Goal: Task Accomplishment & Management: Manage account settings

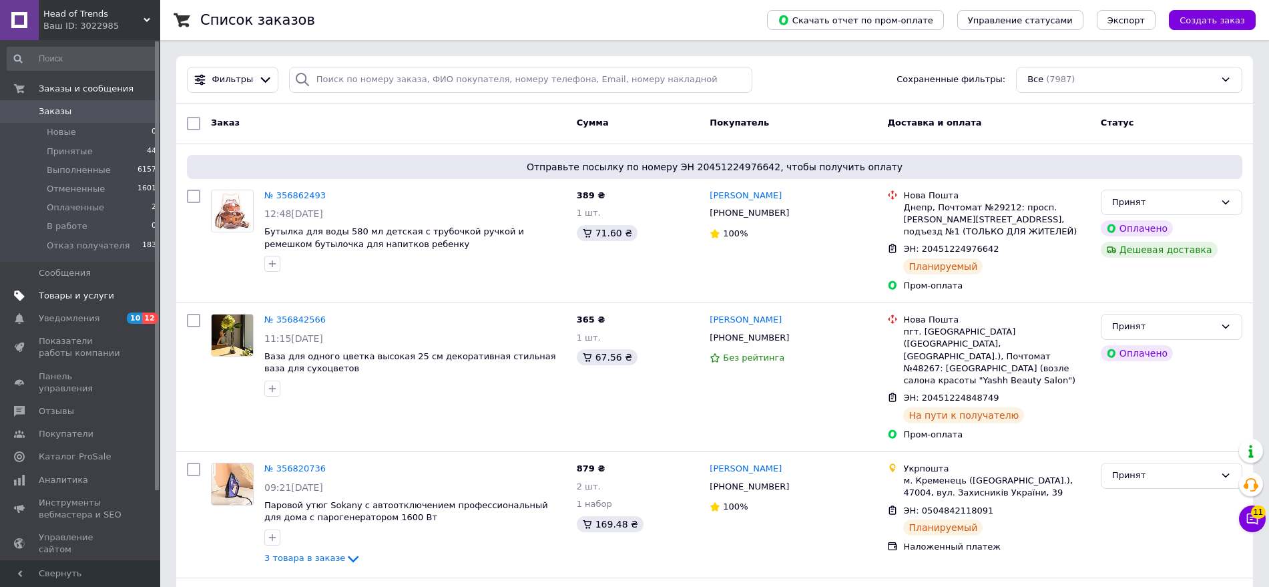
click at [77, 292] on span "Товары и услуги" at bounding box center [76, 296] width 75 height 12
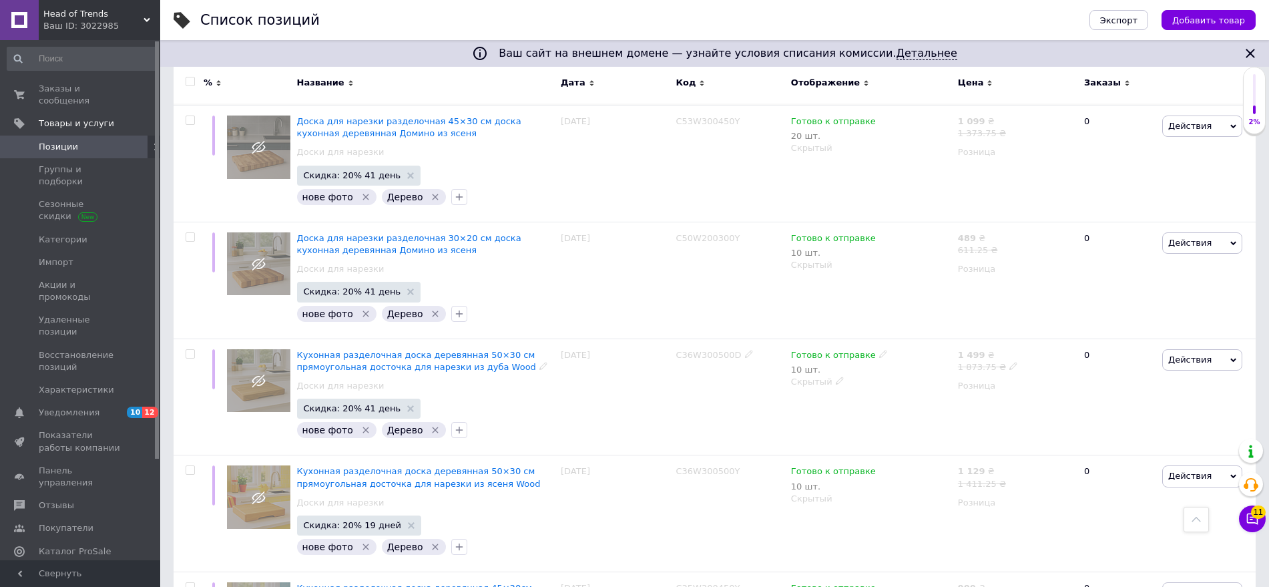
scroll to position [1251, 0]
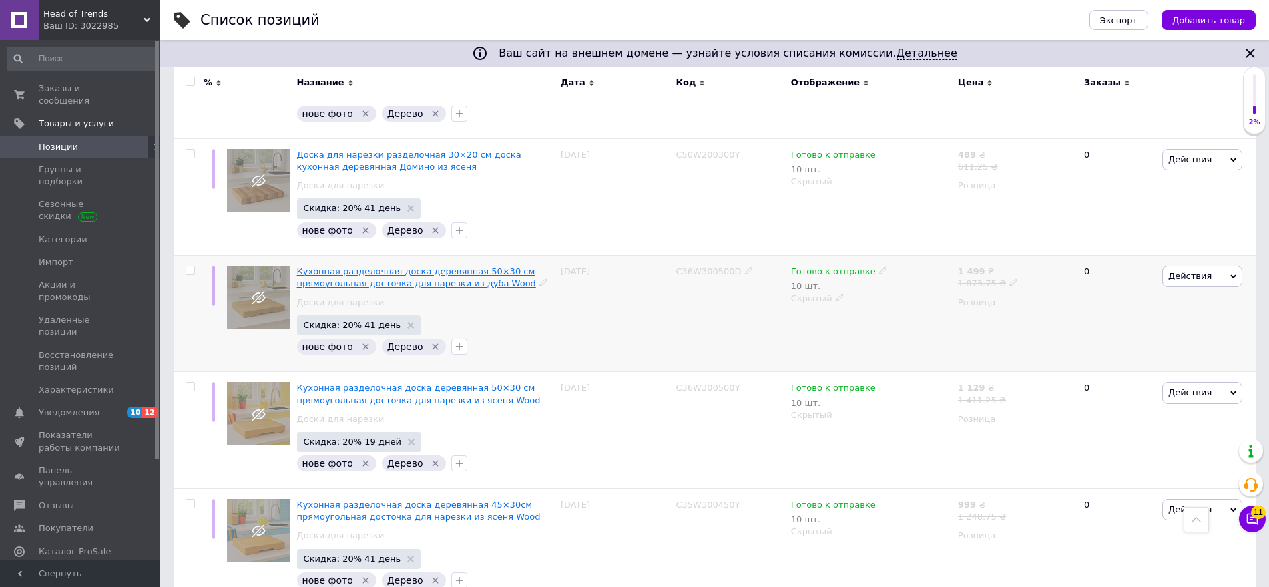
click at [336, 266] on span "Кухонная разделочная доска деревянная 50×30 см прямоугольная досточка для нарез…" at bounding box center [416, 277] width 239 height 22
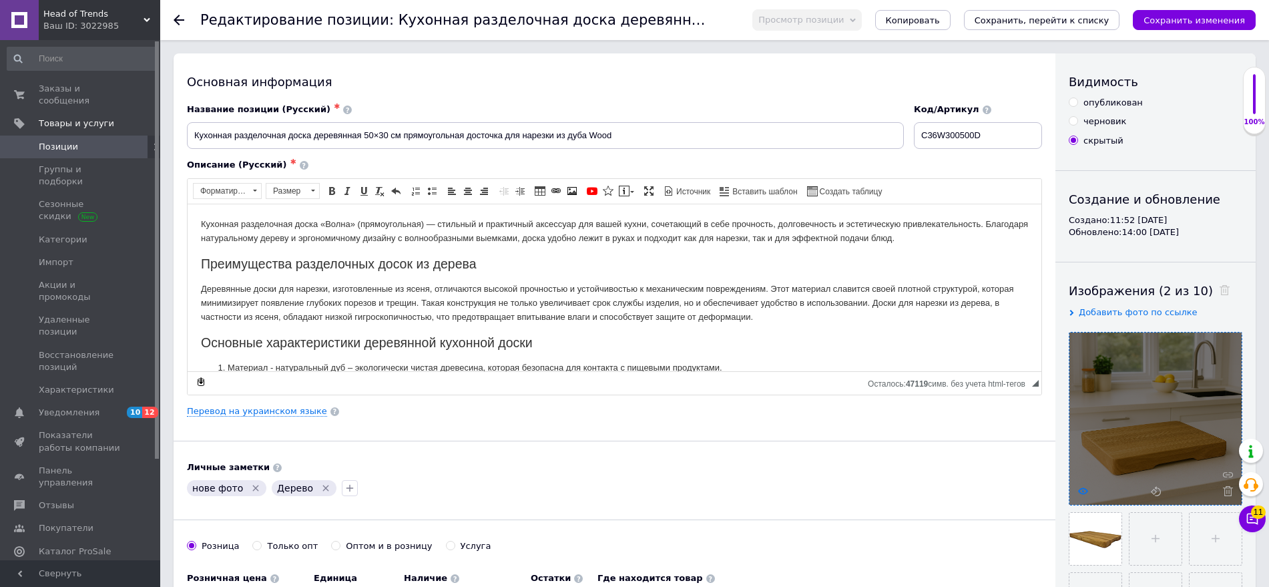
click at [1079, 487] on icon at bounding box center [1083, 491] width 10 height 10
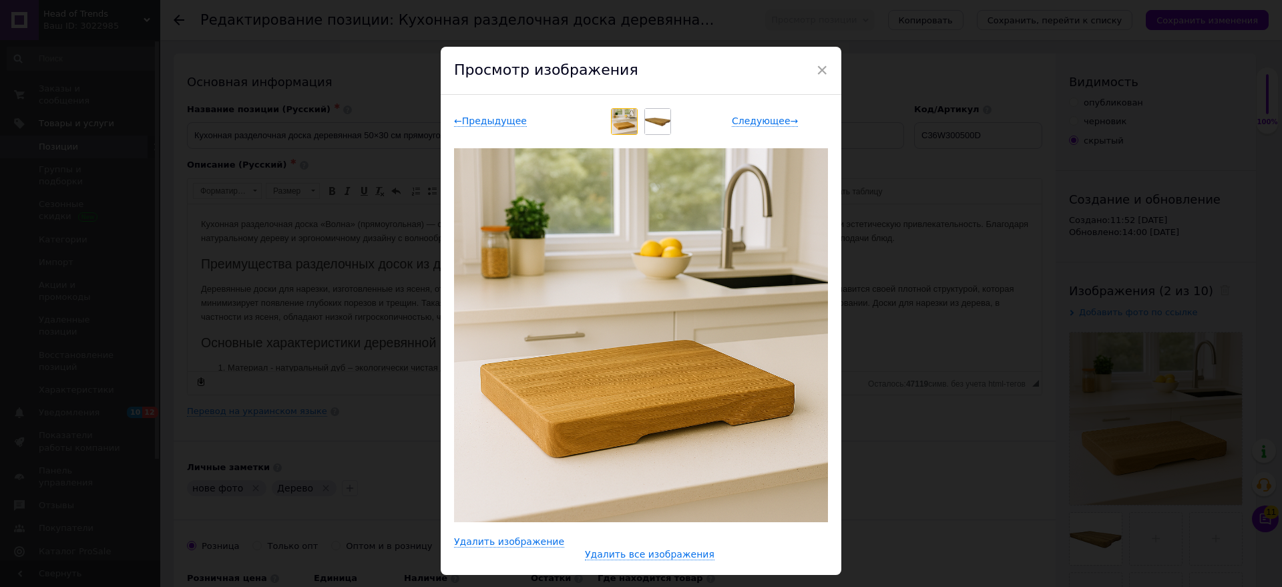
click at [994, 453] on div "× Просмотр изображения ← Предыдущее Следующее → Удалить изображение Удалить все…" at bounding box center [641, 293] width 1282 height 587
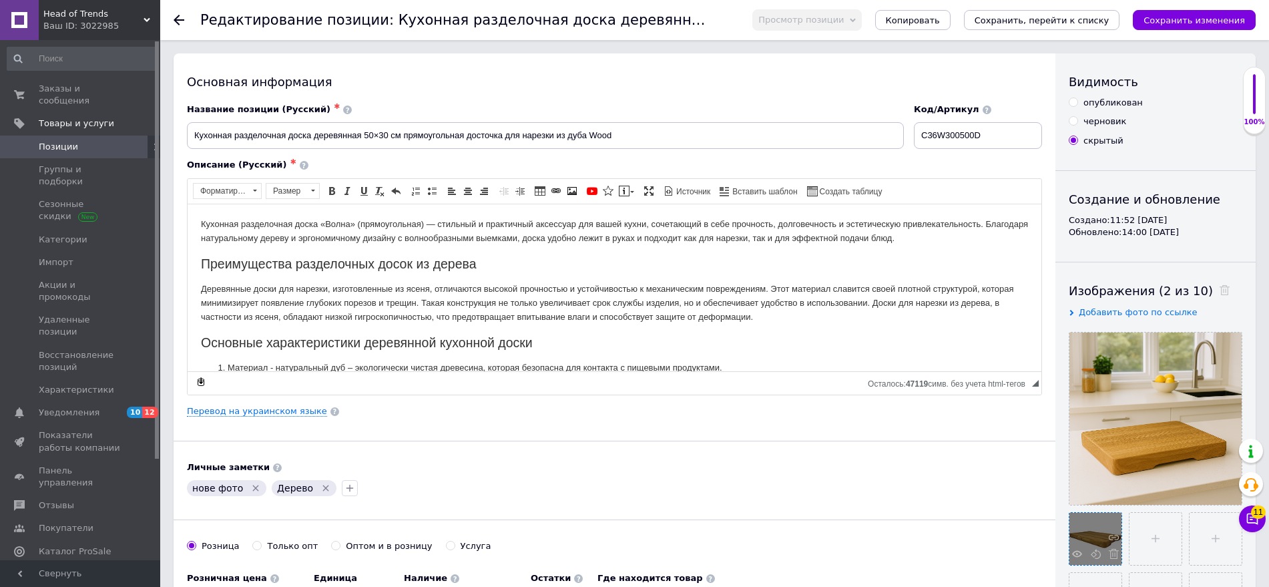
click at [1081, 546] on div at bounding box center [1095, 539] width 52 height 52
click at [1081, 553] on icon at bounding box center [1077, 554] width 10 height 10
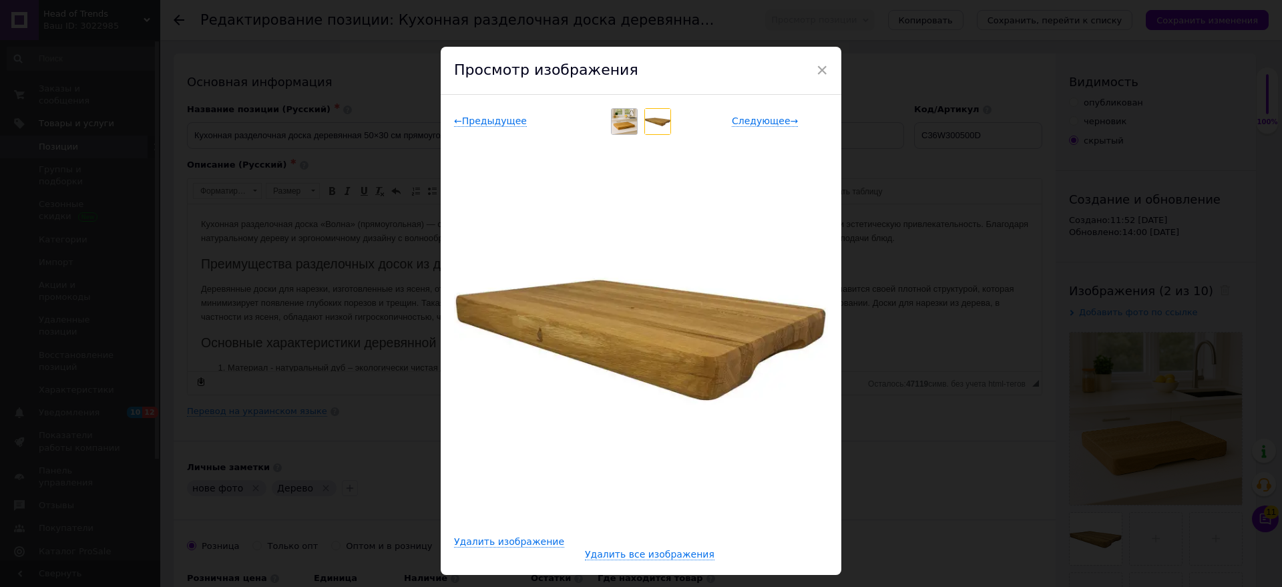
click at [1010, 504] on div "× Просмотр изображения ← Предыдущее Следующее → Удалить изображение Удалить все…" at bounding box center [641, 293] width 1282 height 587
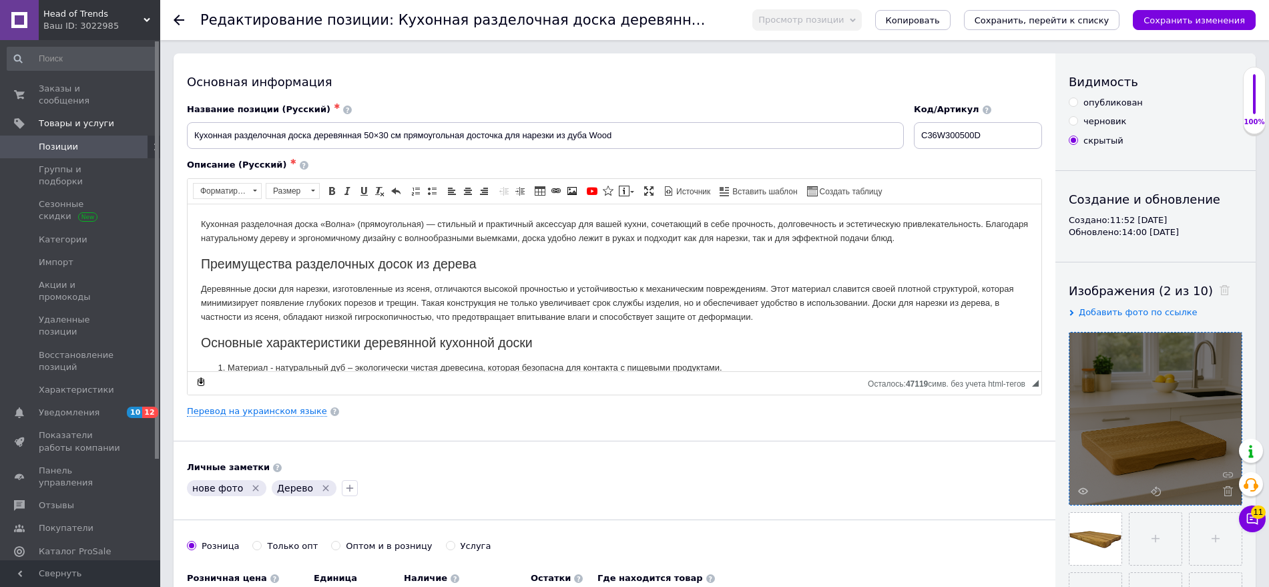
click at [1087, 496] on div at bounding box center [1155, 418] width 172 height 172
click at [1087, 494] on icon at bounding box center [1083, 491] width 10 height 10
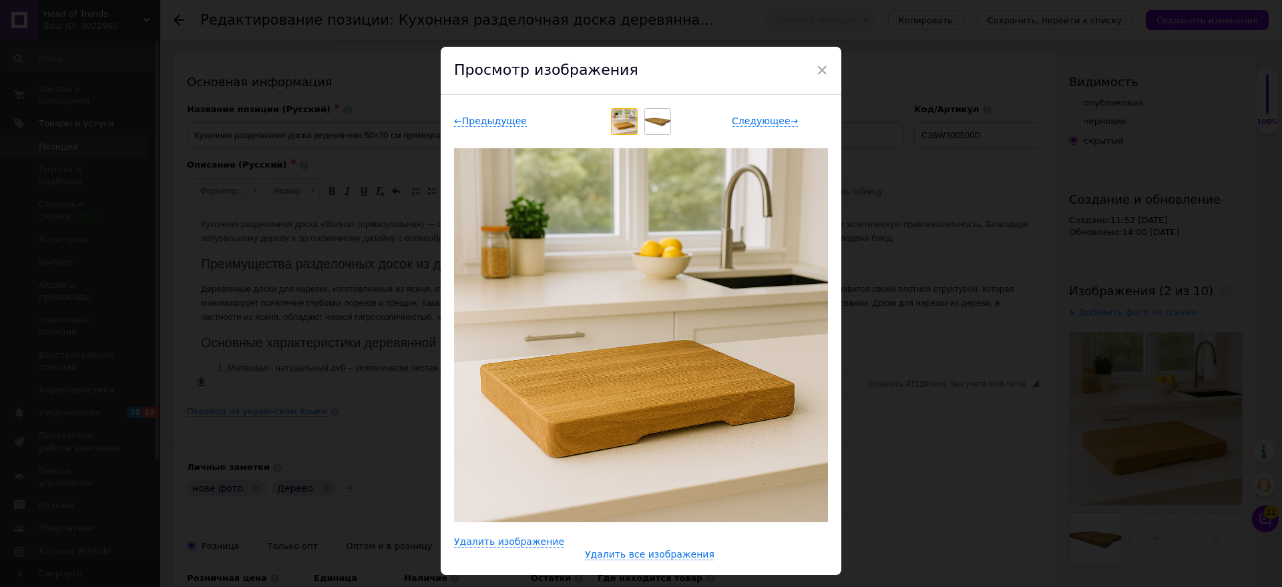
click at [1011, 477] on div "× Просмотр изображения ← Предыдущее Следующее → Удалить изображение Удалить все…" at bounding box center [641, 293] width 1282 height 587
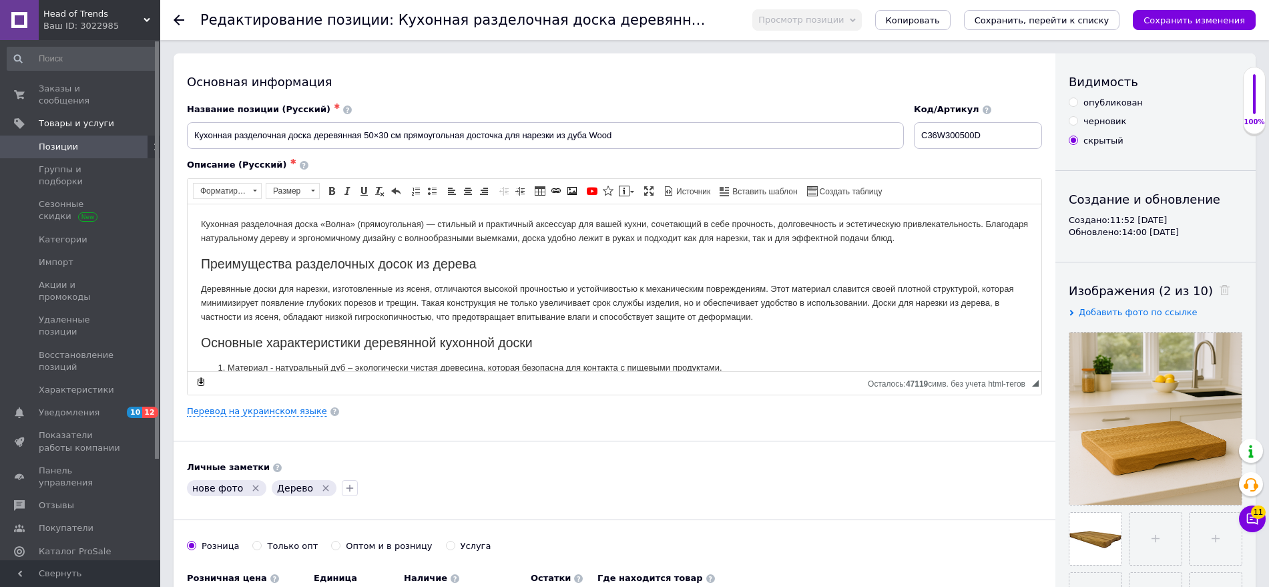
scroll to position [83, 0]
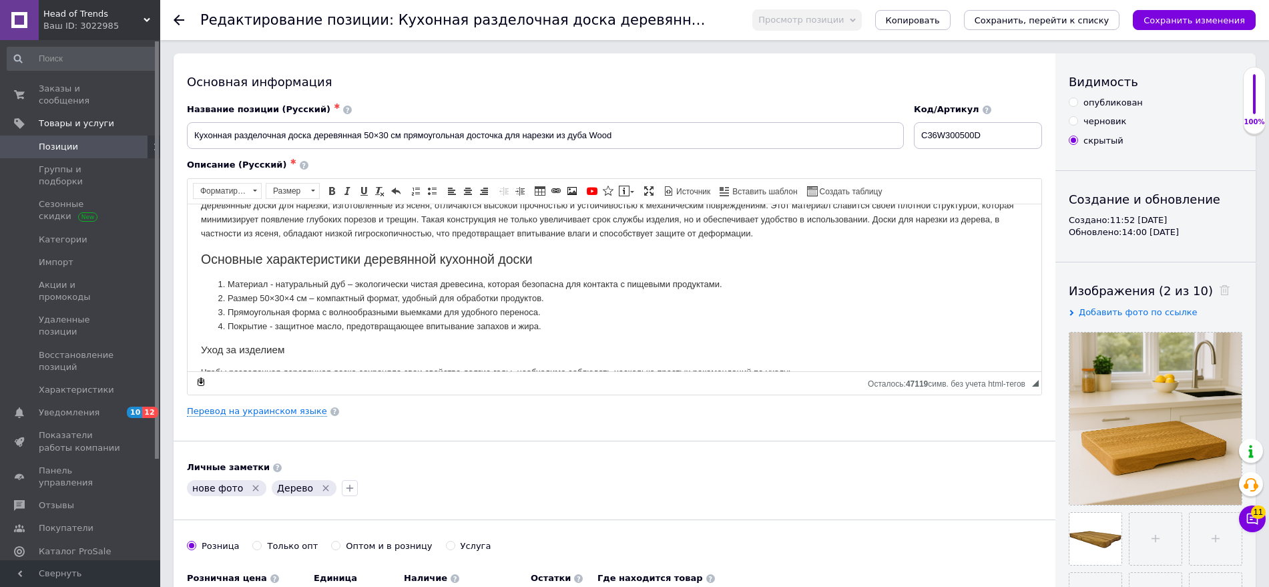
click at [178, 21] on icon at bounding box center [179, 20] width 11 height 11
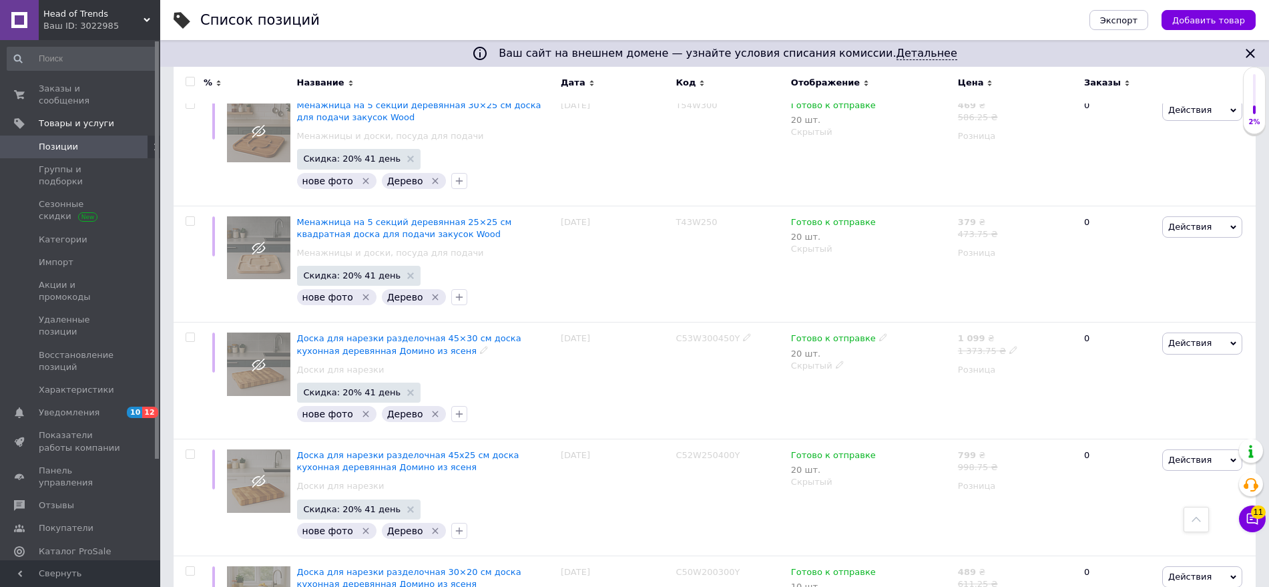
scroll to position [1085, 0]
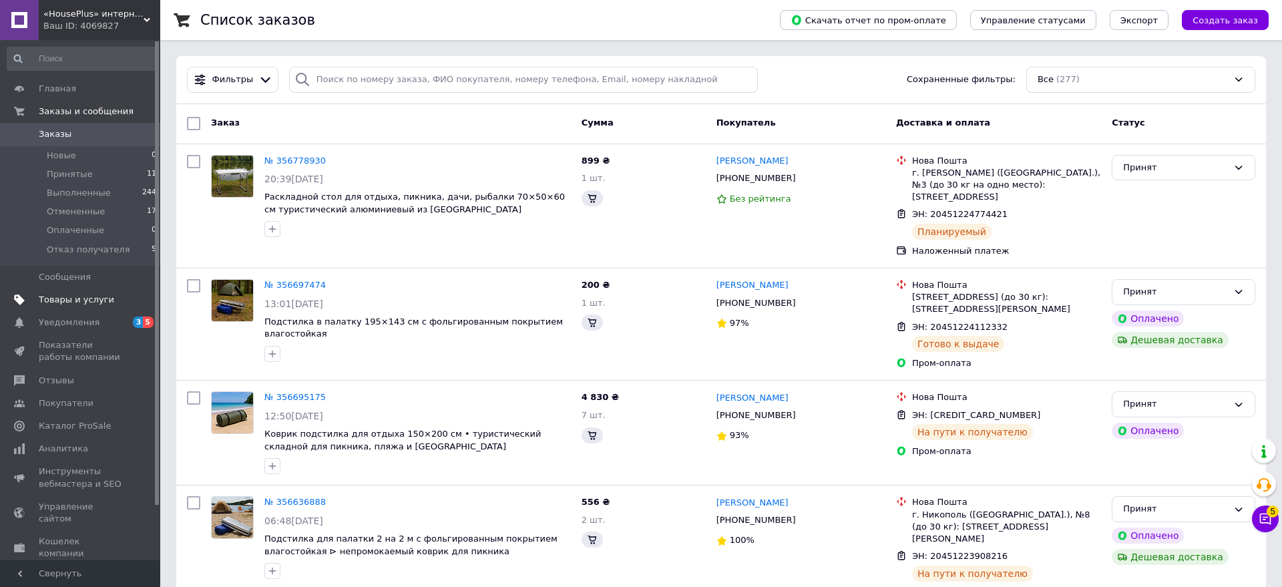
click at [77, 182] on li "Принятые 11" at bounding box center [82, 174] width 164 height 19
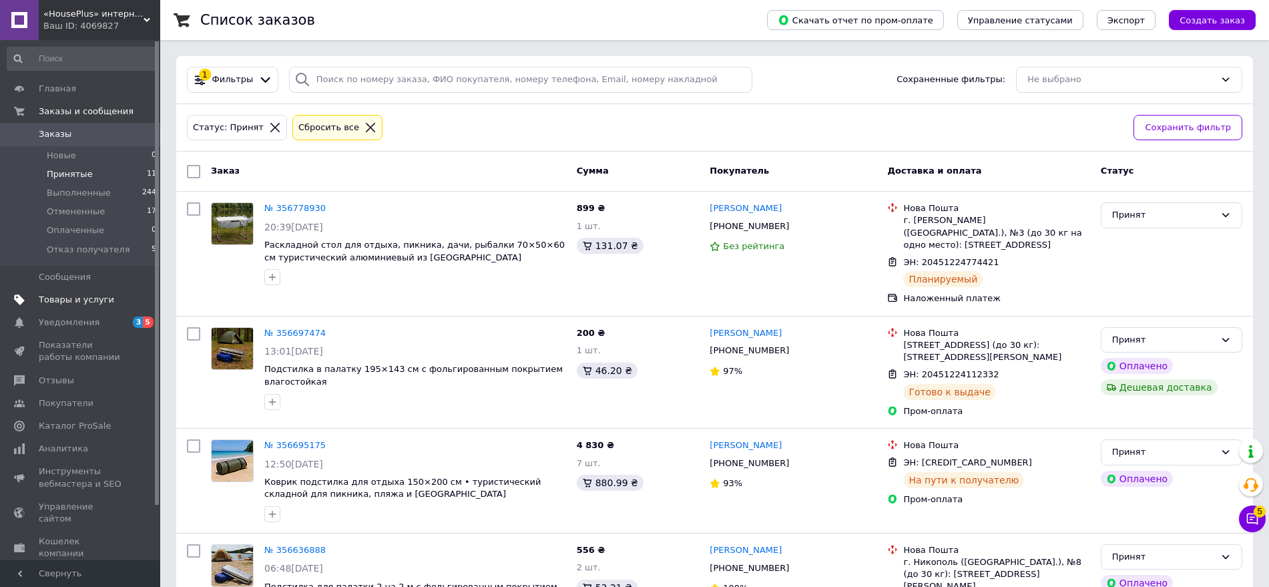
click at [89, 297] on span "Товары и услуги" at bounding box center [76, 300] width 75 height 12
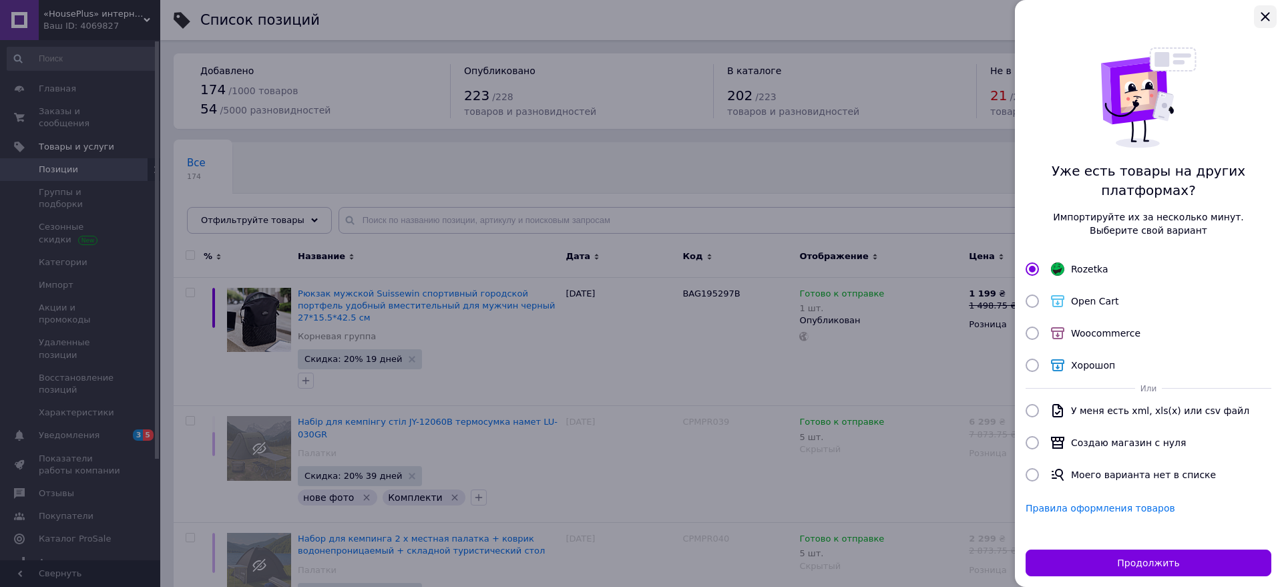
click at [1263, 18] on icon "Закрыть" at bounding box center [1264, 16] width 9 height 9
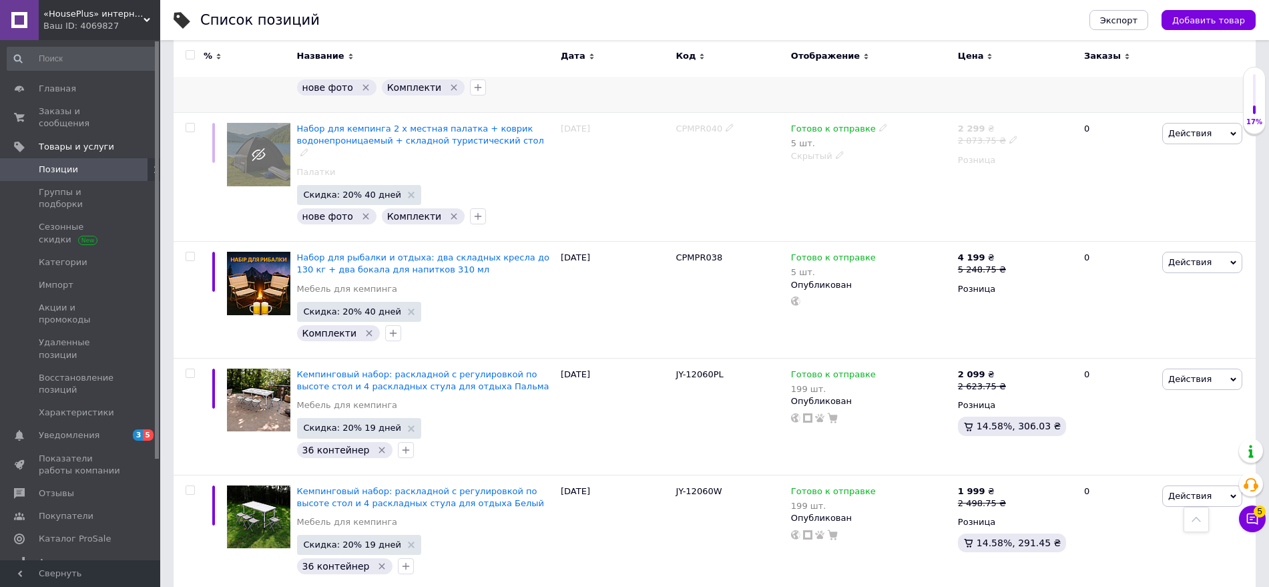
scroll to position [501, 0]
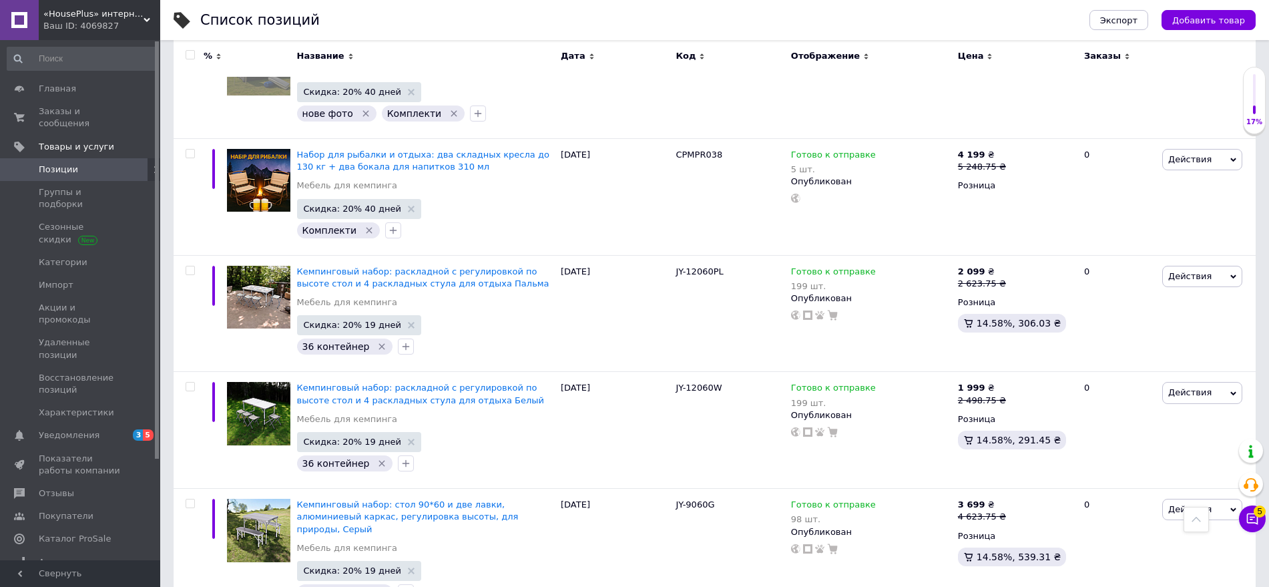
click at [71, 29] on div "Ваш ID: 4069827" at bounding box center [101, 26] width 117 height 12
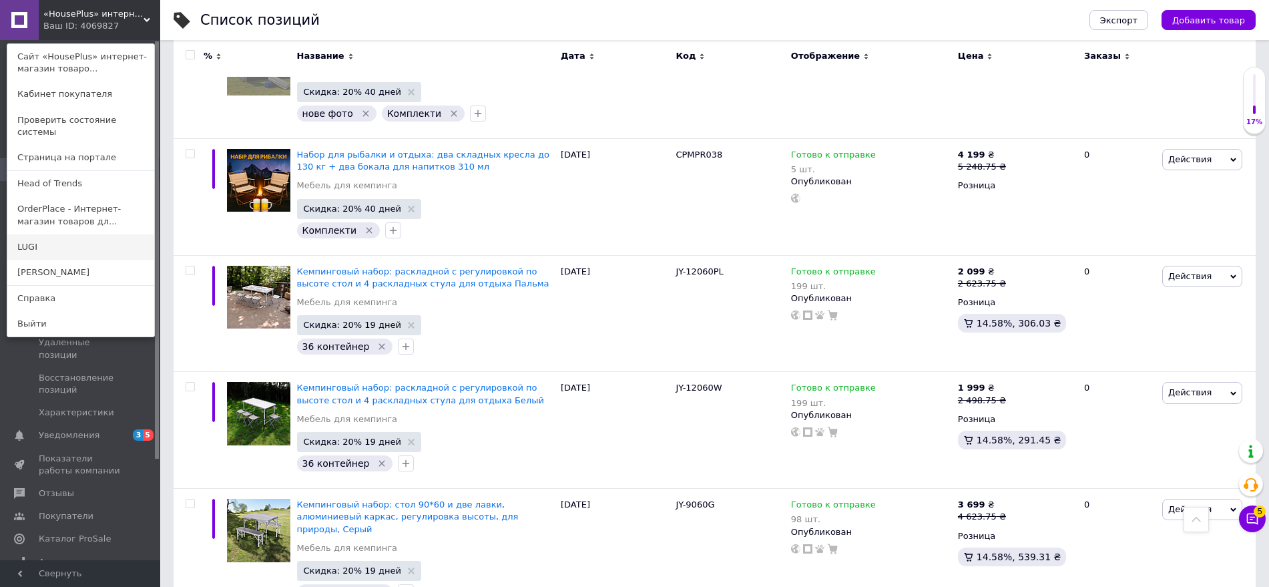
click at [57, 234] on link "LUGI" at bounding box center [80, 246] width 147 height 25
